Goal: Information Seeking & Learning: Learn about a topic

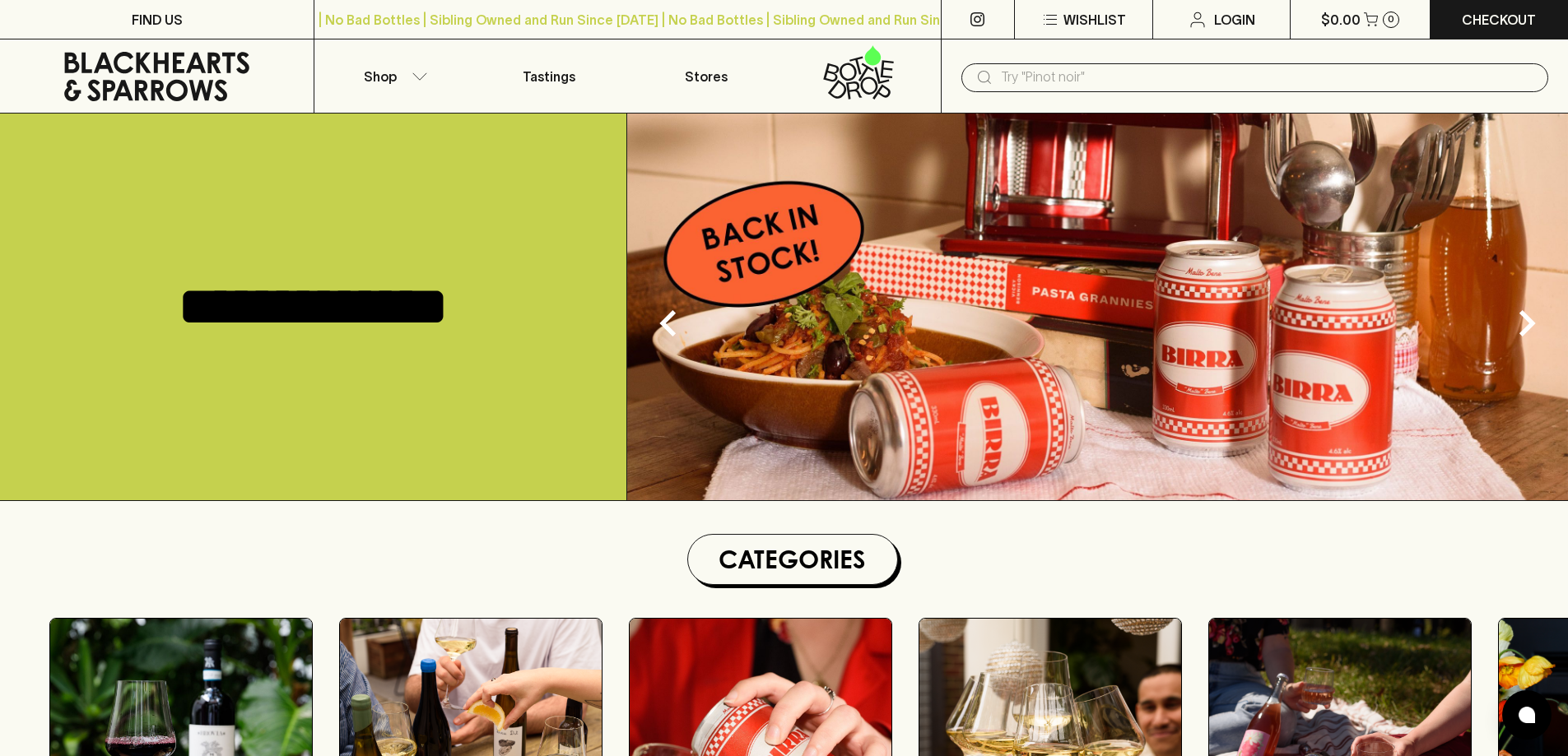
click at [1206, 62] on div "​" at bounding box center [1255, 77] width 587 height 31
click at [1204, 83] on input "text" at bounding box center [1268, 78] width 534 height 26
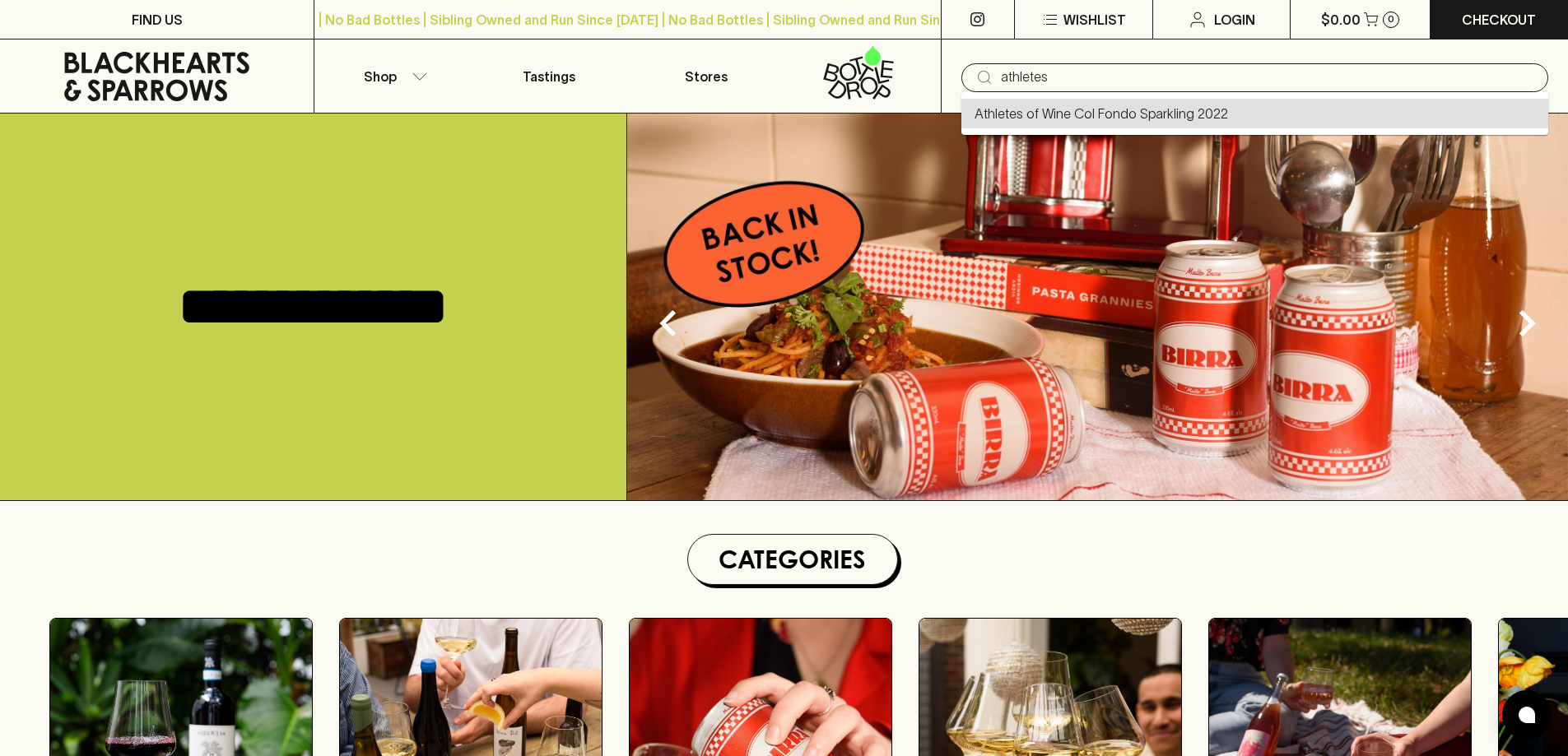
type input "Athletes of Wine Col Fondo Sparkling 2022"
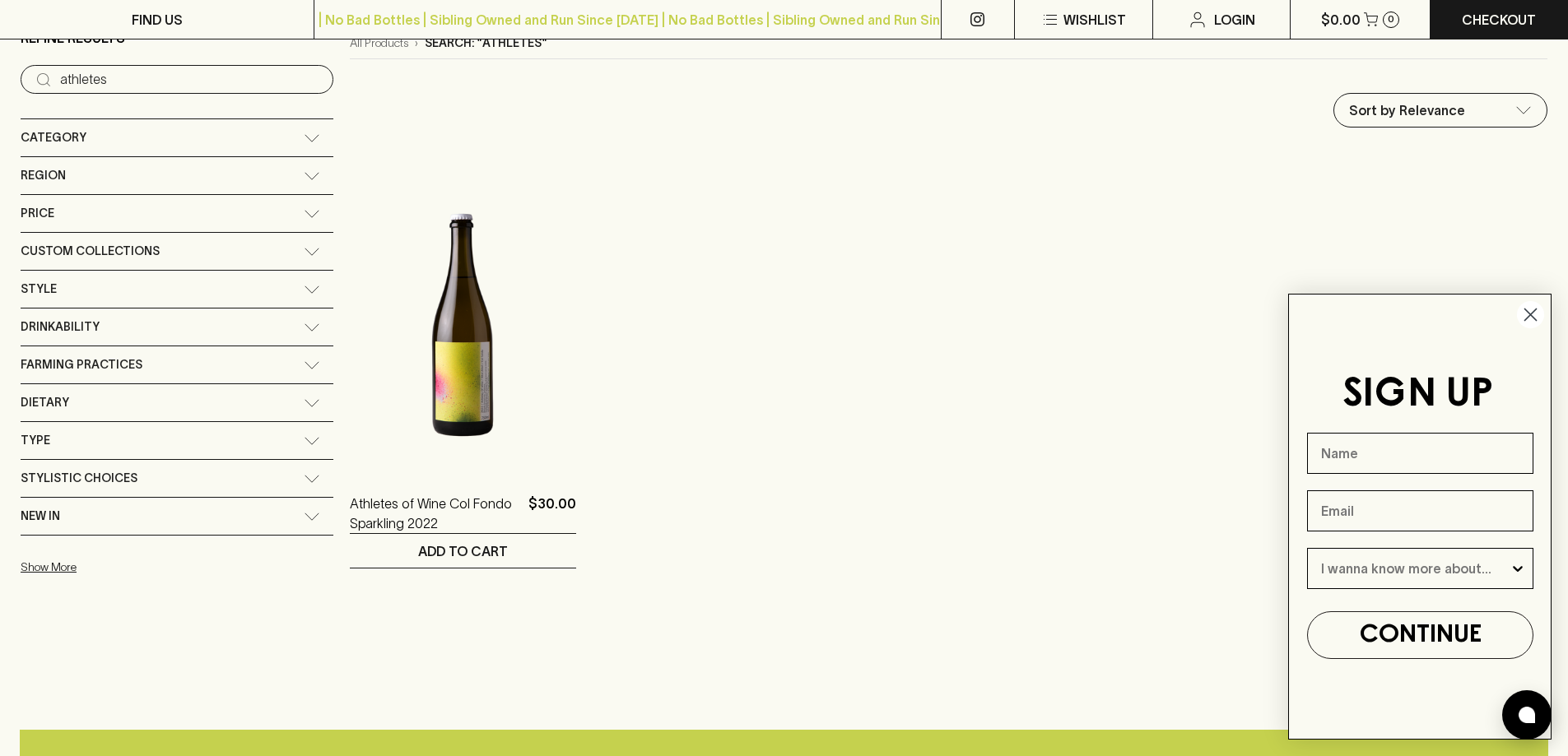
scroll to position [329, 0]
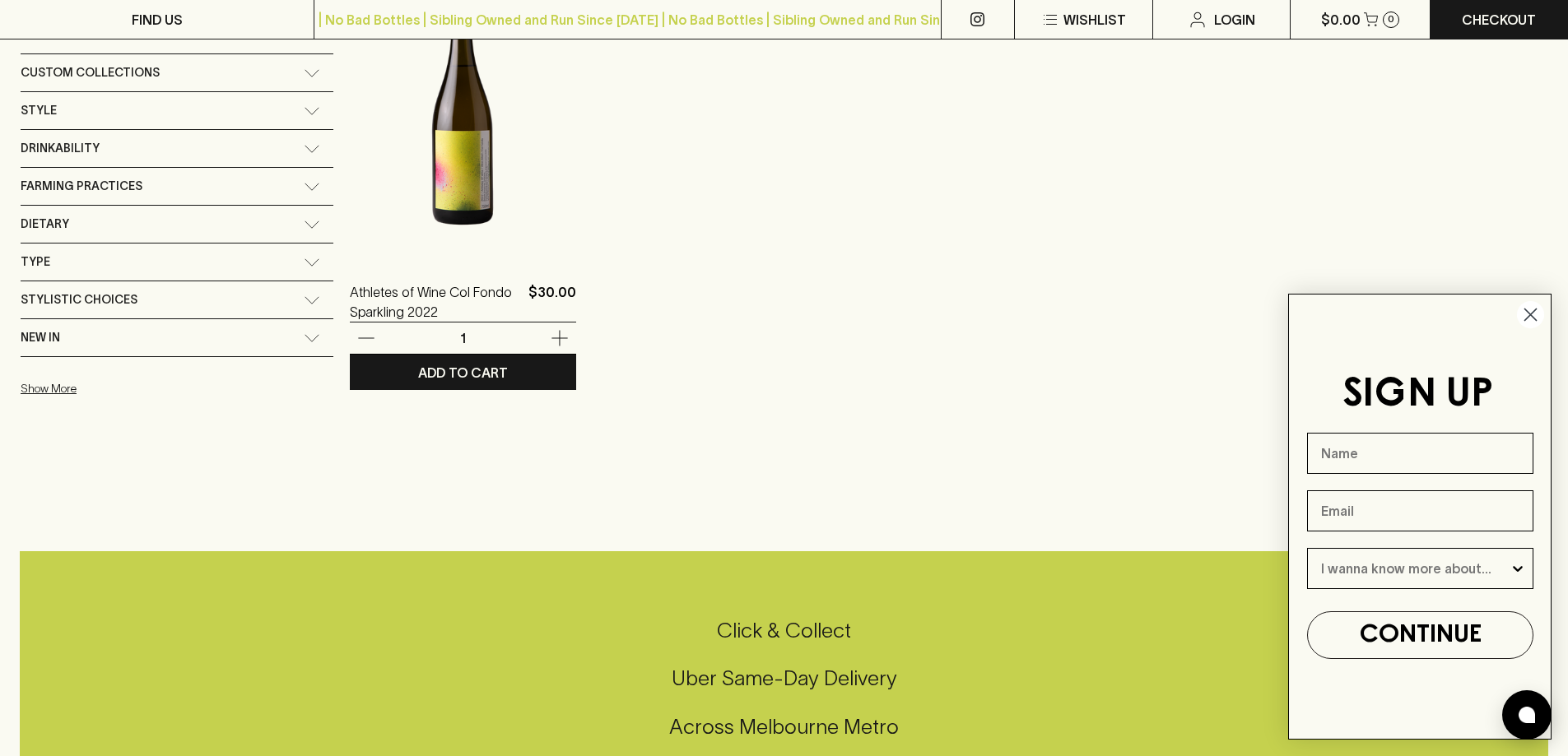
click at [427, 193] on img at bounding box center [463, 113] width 226 height 288
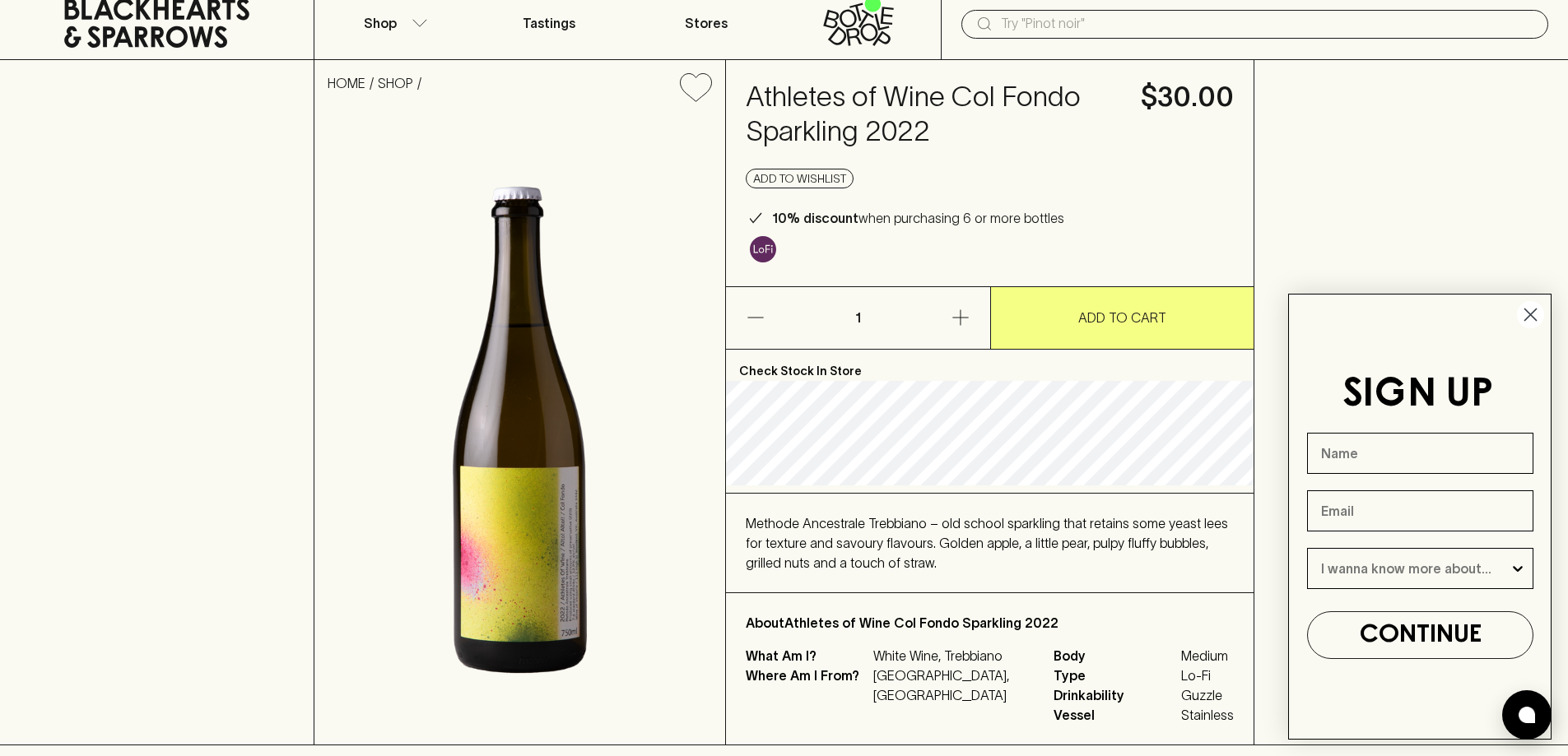
scroll to position [83, 0]
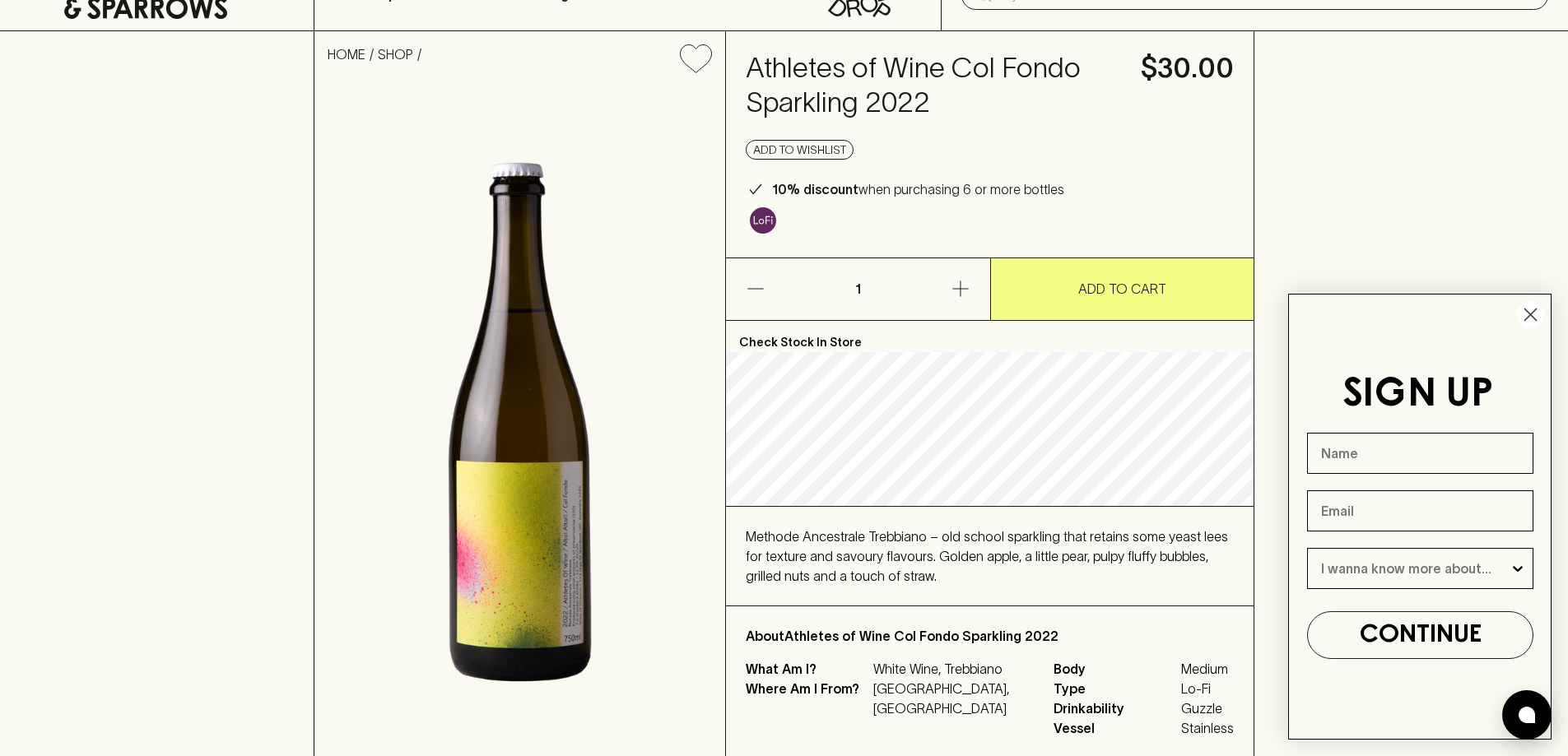
click at [1399, 140] on div "HOME SHOP Athletes of Wine Col Fondo Sparkling 2022 $30.00 Add to wishlist 10% …" at bounding box center [784, 395] width 1568 height 727
drag, startPoint x: 179, startPoint y: 245, endPoint x: 192, endPoint y: 245, distance: 13.0
click at [179, 245] on div "HOME SHOP Athletes of Wine Col Fondo Sparkling 2022 $30.00 Add to wishlist 10% …" at bounding box center [784, 395] width 1568 height 727
click at [53, 319] on div "HOME SHOP Athletes of Wine Col Fondo Sparkling 2022 $30.00 Add to wishlist 10% …" at bounding box center [784, 395] width 1568 height 727
drag, startPoint x: 230, startPoint y: 535, endPoint x: 312, endPoint y: 530, distance: 82.2
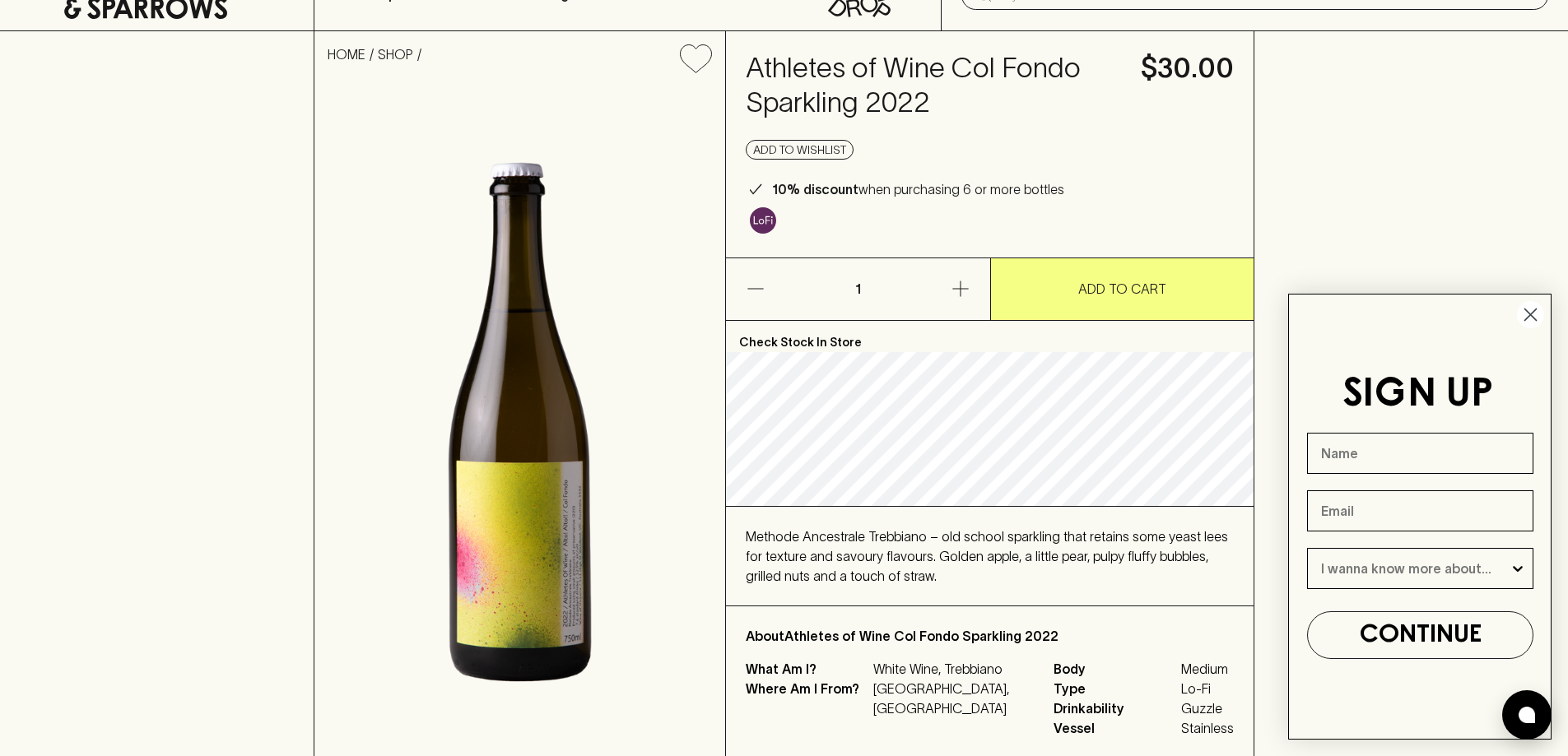
click at [230, 535] on div "HOME SHOP Athletes of Wine Col Fondo Sparkling 2022 $30.00 Add to wishlist 10% …" at bounding box center [784, 395] width 1568 height 727
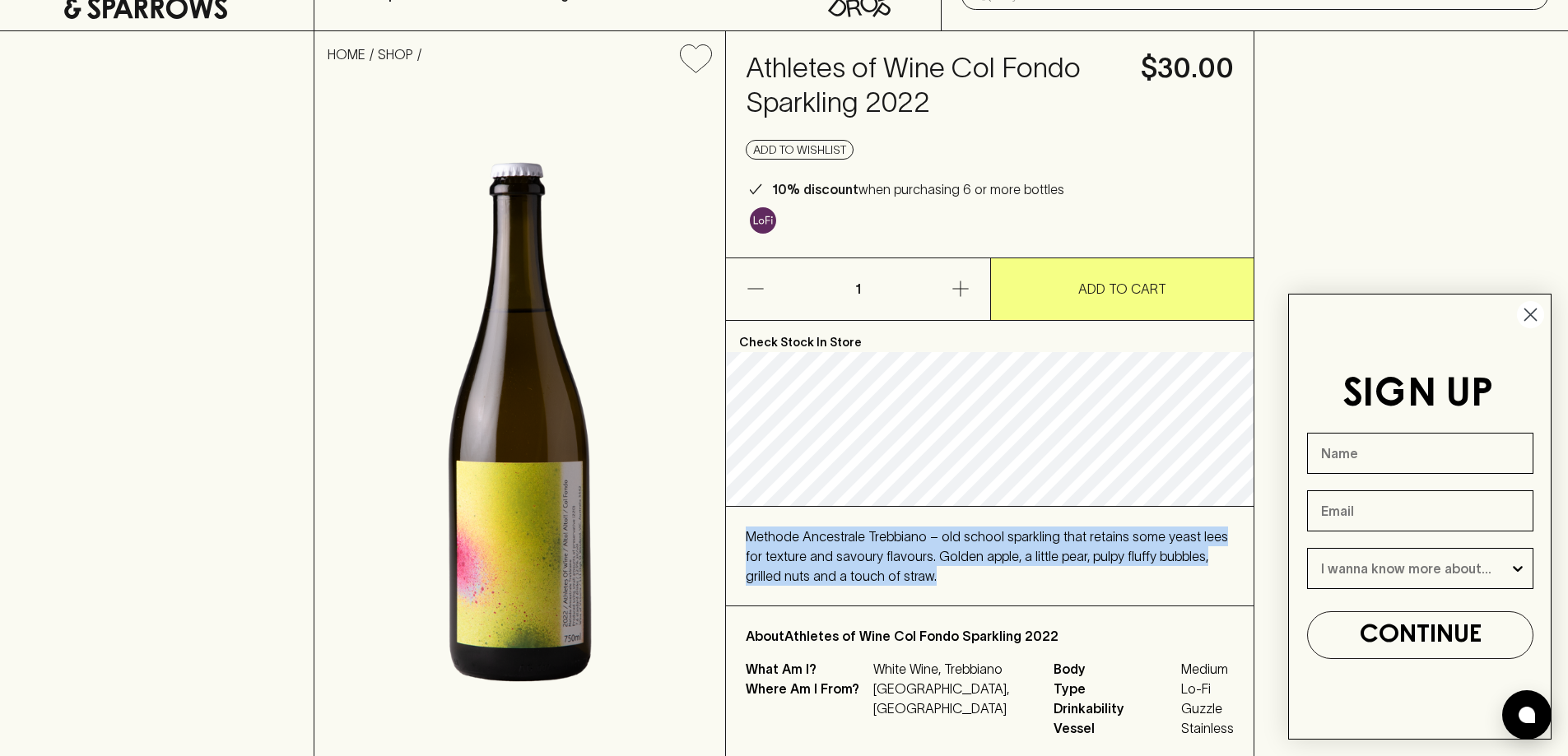
drag, startPoint x: 743, startPoint y: 526, endPoint x: 896, endPoint y: 597, distance: 168.7
click at [896, 597] on div "Methode Ancestrale Trebbiano – old school sparkling that retains some yeast lee…" at bounding box center [989, 555] width 527 height 98
copy span "Methode Ancestrale Trebbiano – old school sparkling that retains some yeast lee…"
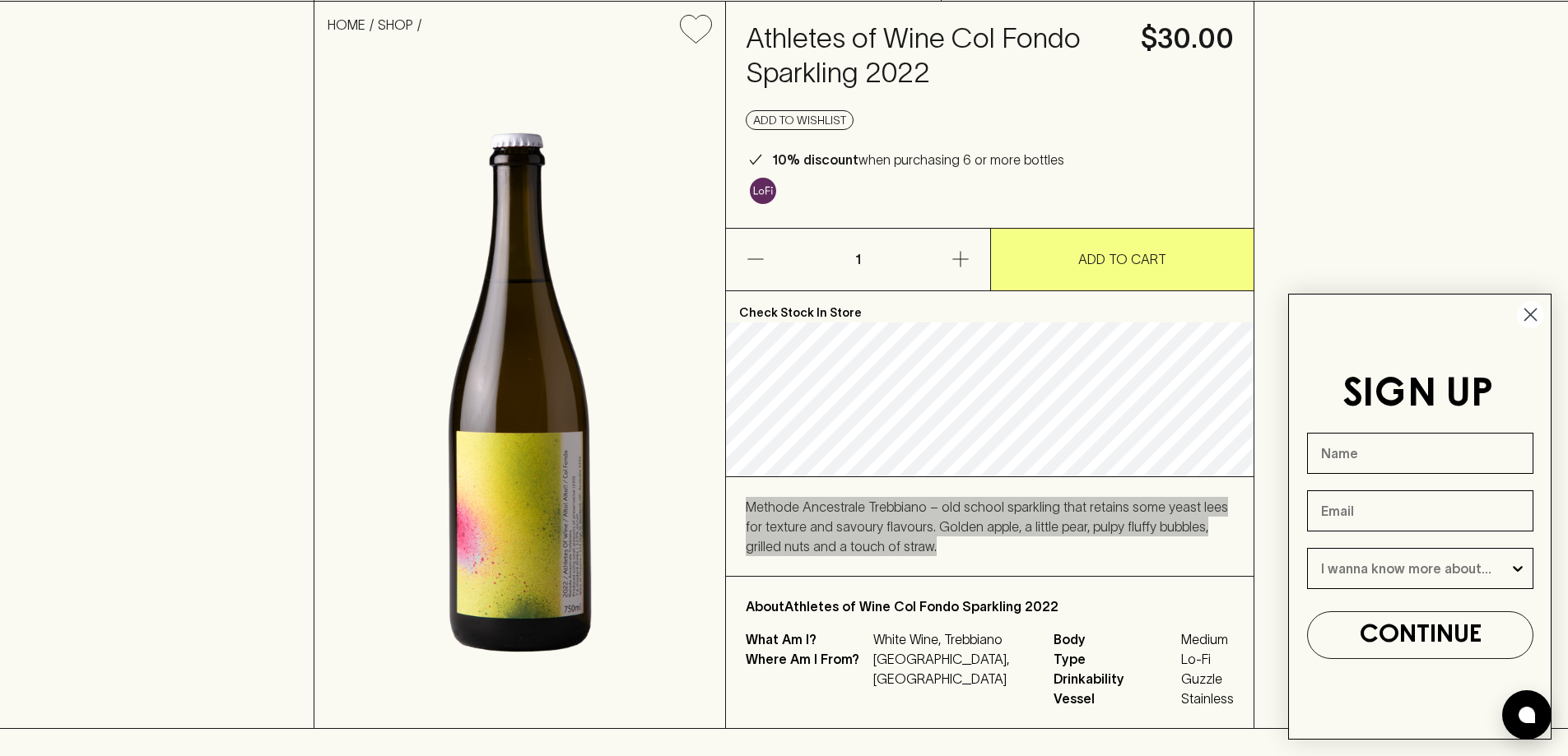
scroll to position [164, 0]
